Goal: Transaction & Acquisition: Purchase product/service

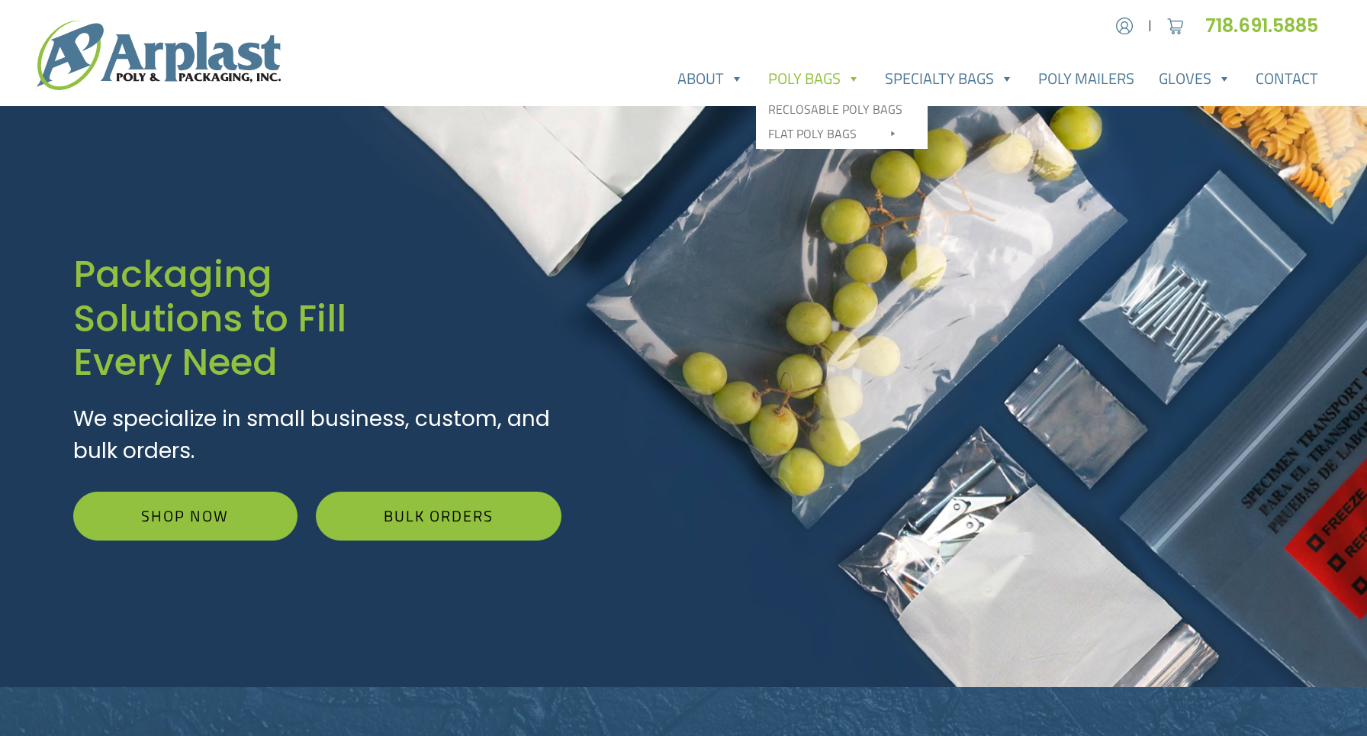
click at [827, 82] on link "Poly Bags" at bounding box center [814, 78] width 117 height 31
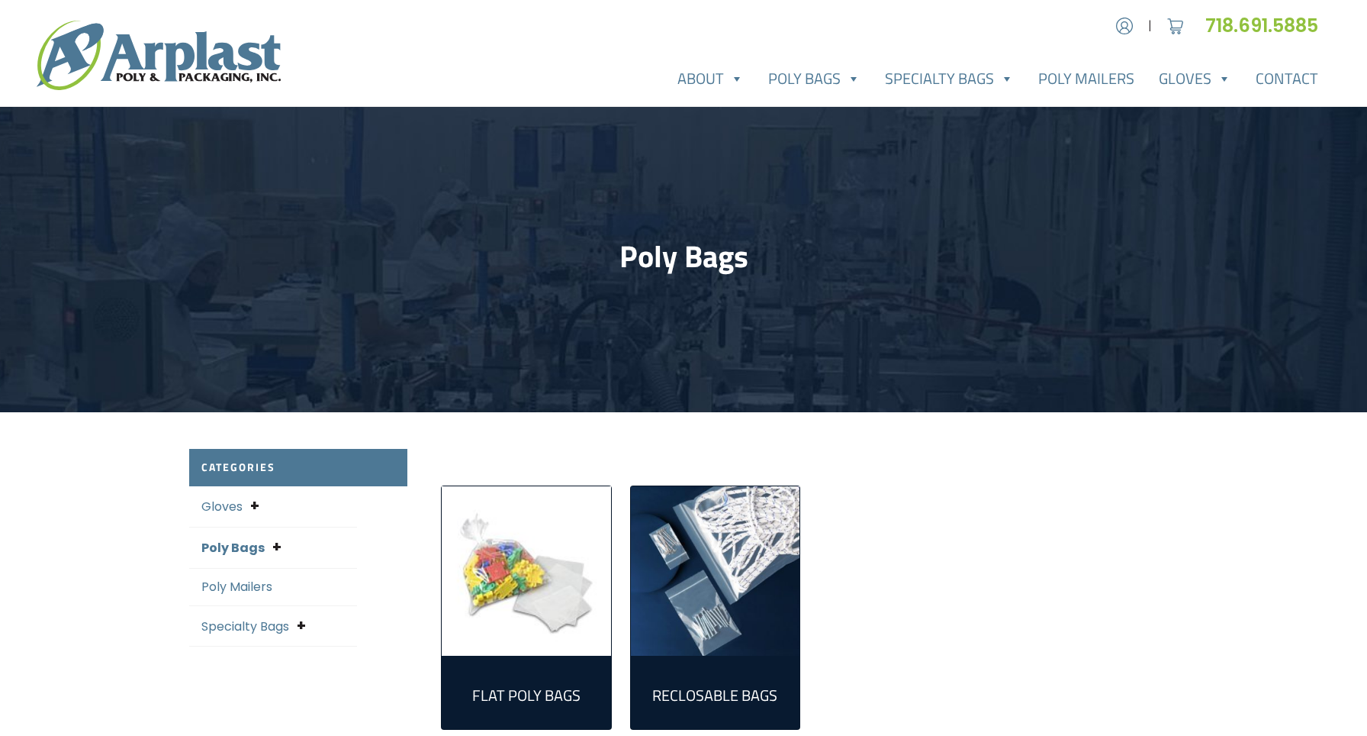
click at [542, 601] on img "Visit product category Flat Poly Bags" at bounding box center [526, 570] width 169 height 169
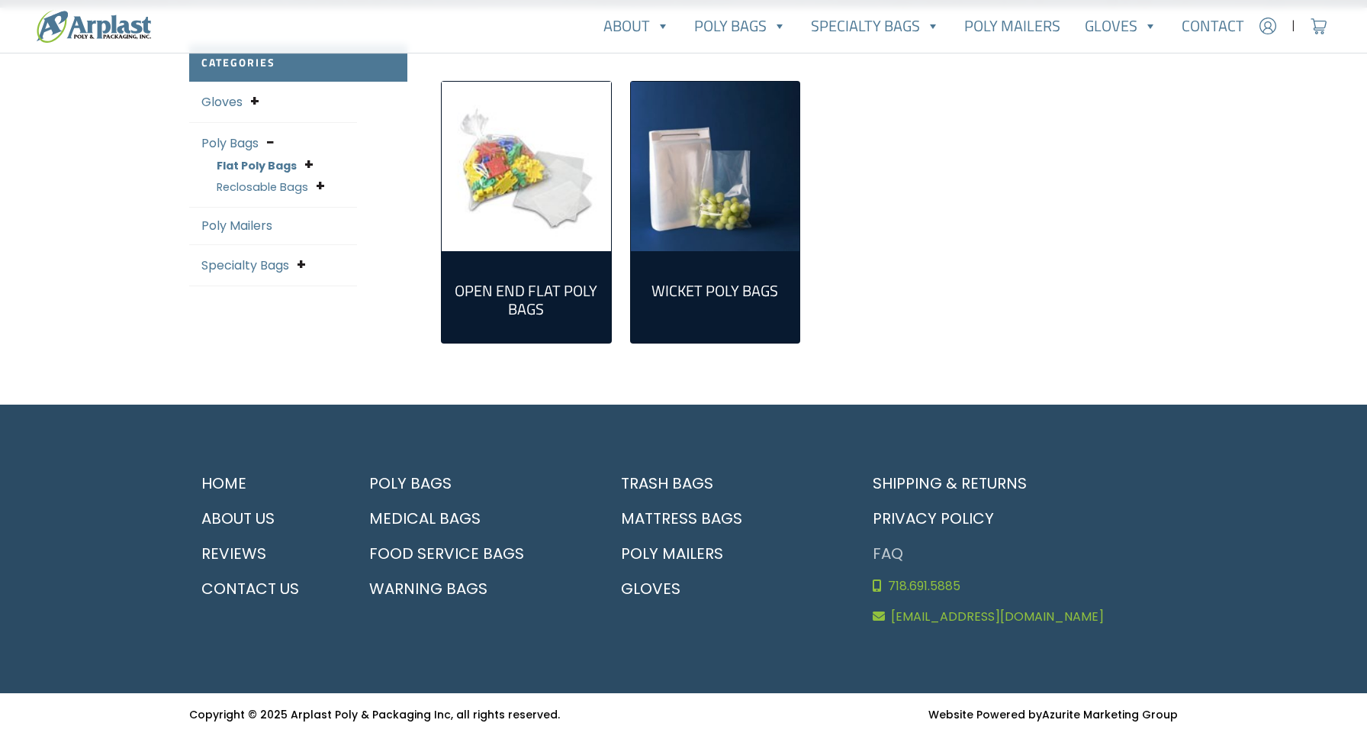
scroll to position [404, 0]
click at [533, 266] on link "Open End Flat Poly Bags (298)" at bounding box center [526, 296] width 145 height 67
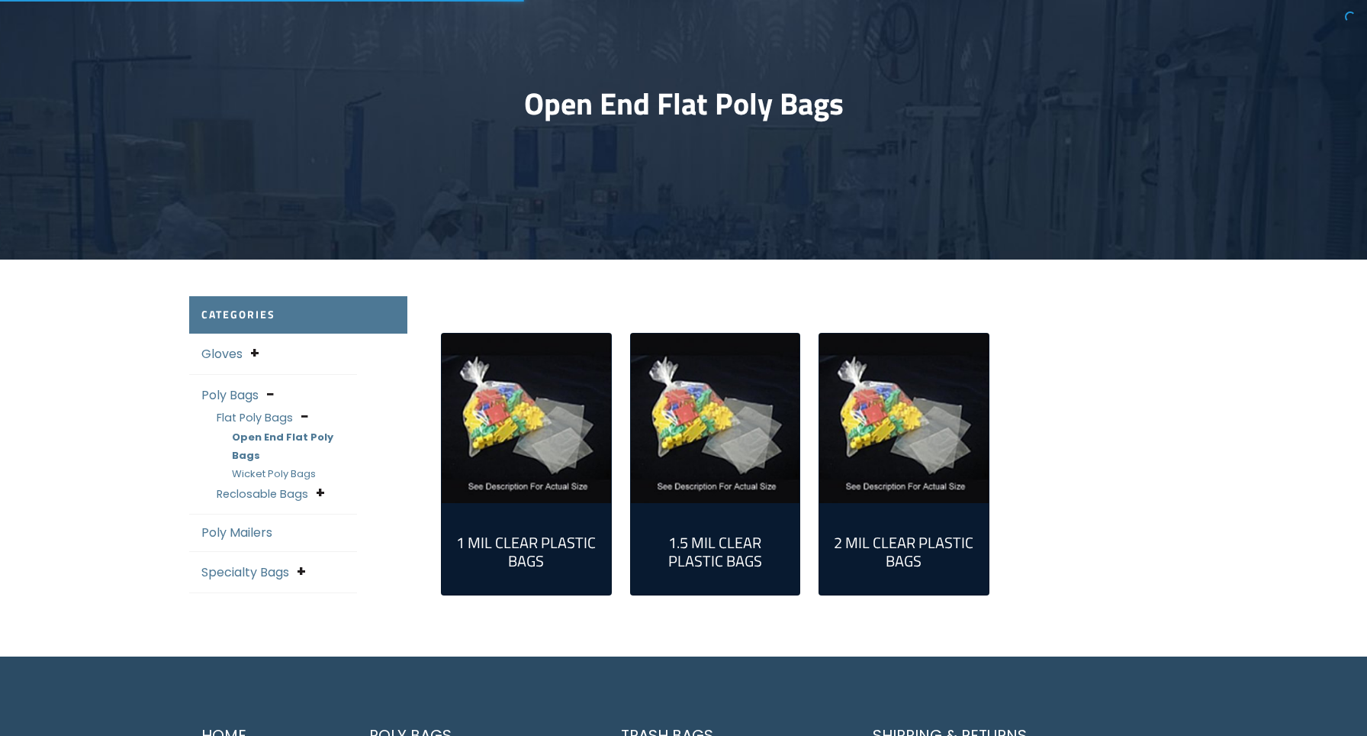
scroll to position [250, 0]
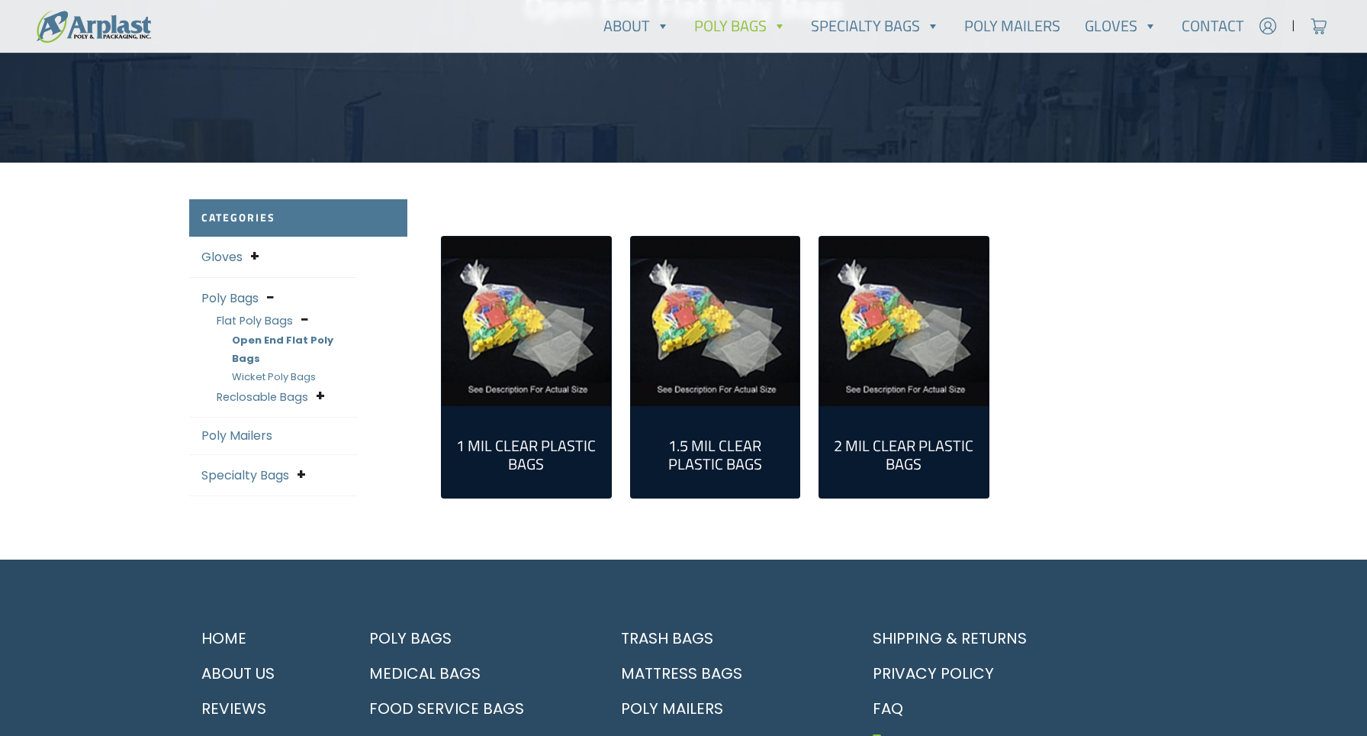
click at [541, 447] on h2 "1 Mil Clear Plastic Bags (79)" at bounding box center [526, 454] width 145 height 37
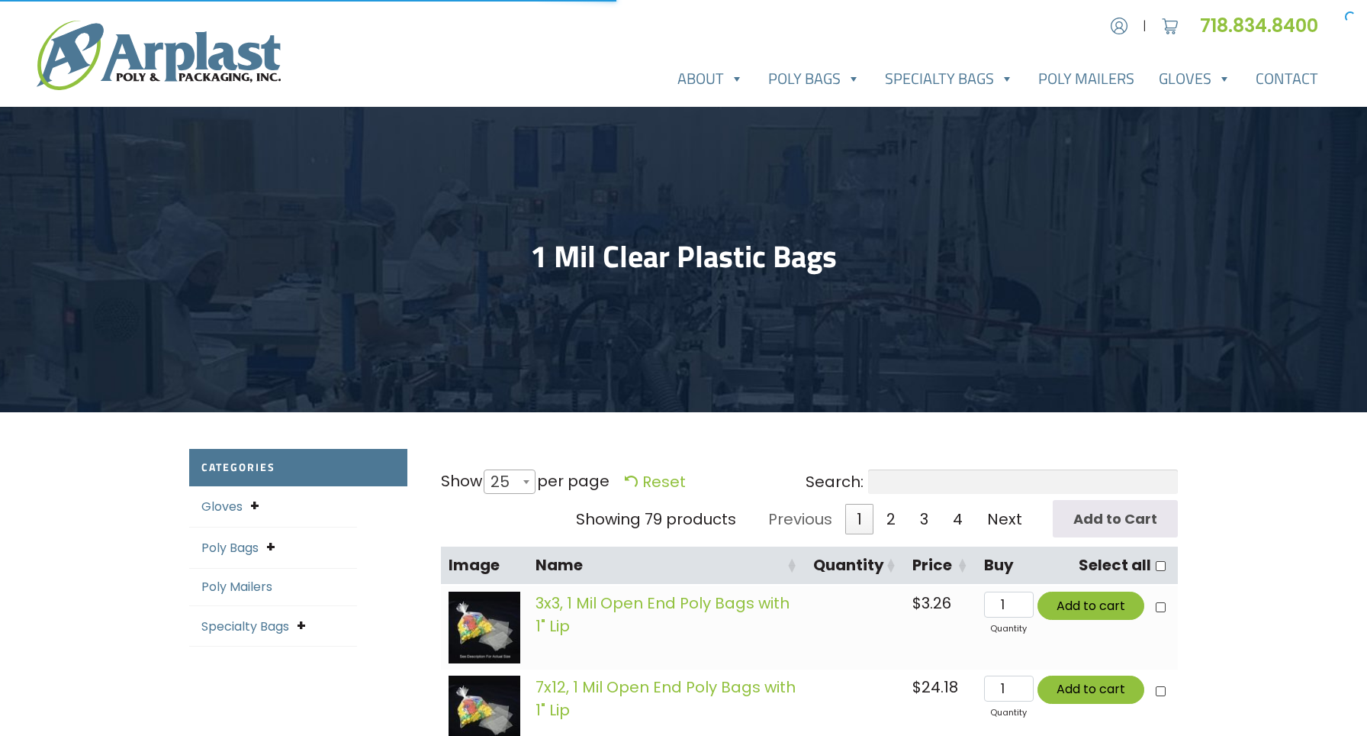
select select "25"
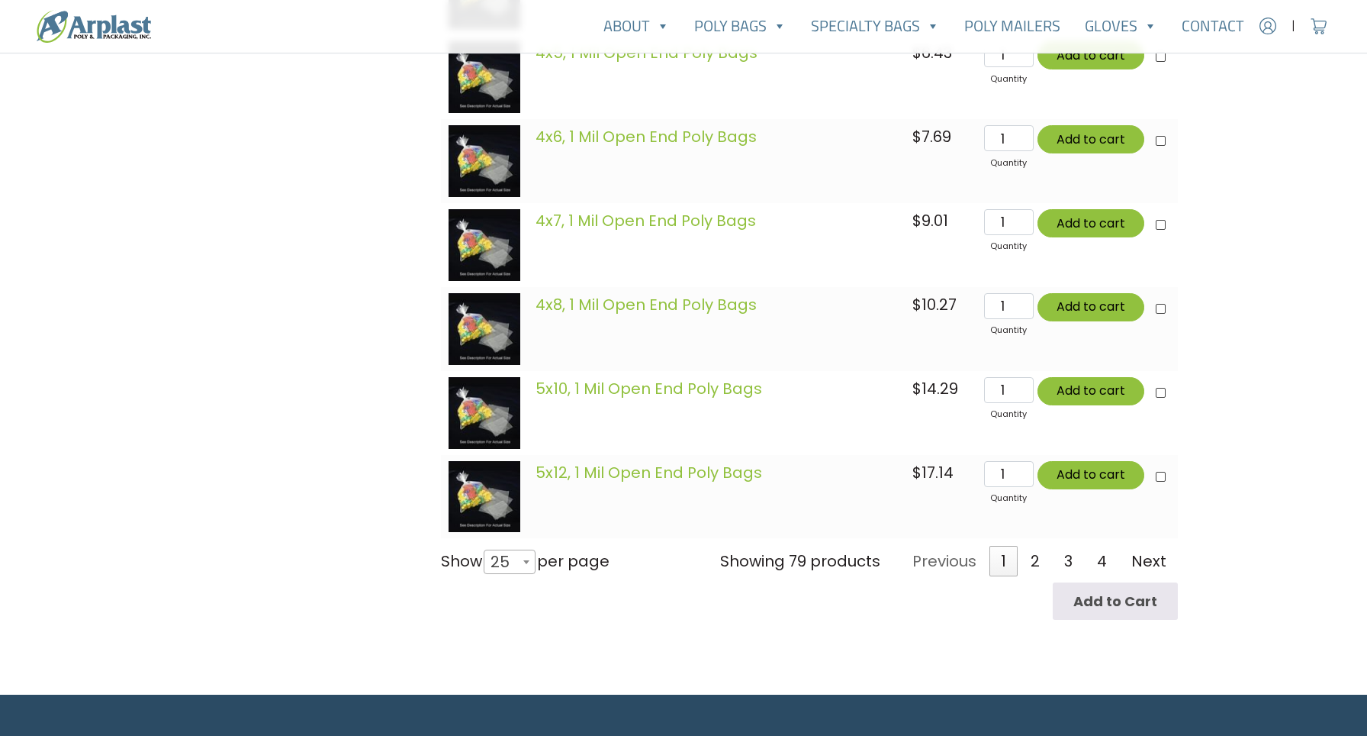
scroll to position [2131, 0]
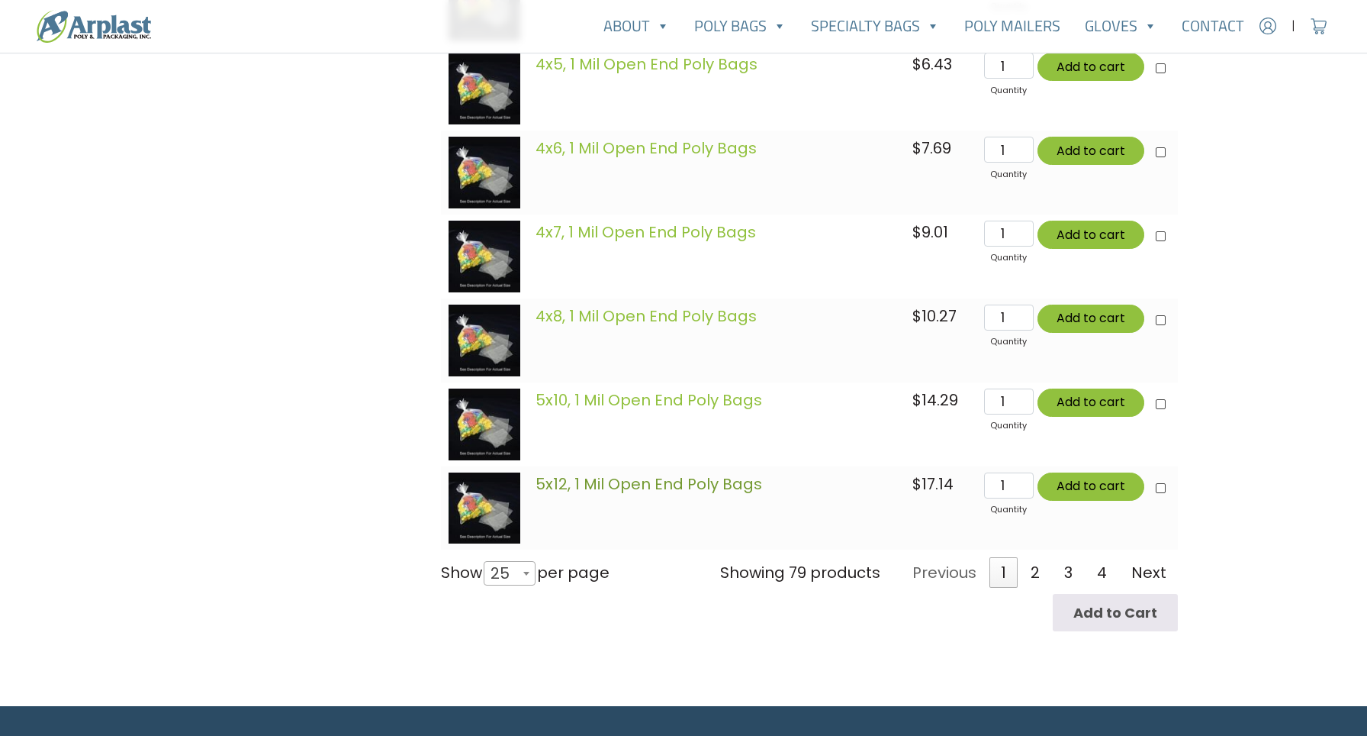
click at [681, 482] on link "5x12, 1 Mil Open End Poly Bags" at bounding box center [649, 483] width 227 height 21
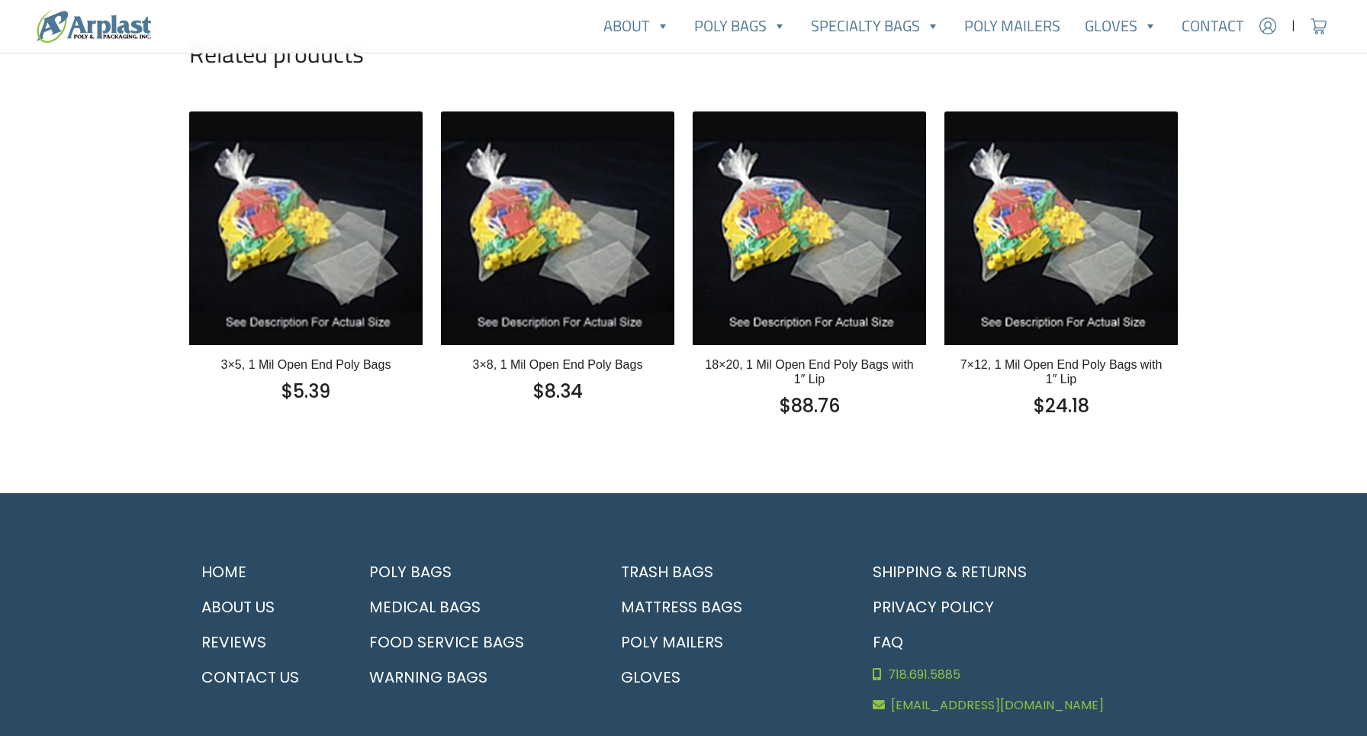
scroll to position [828, 0]
